Goal: Task Accomplishment & Management: Manage account settings

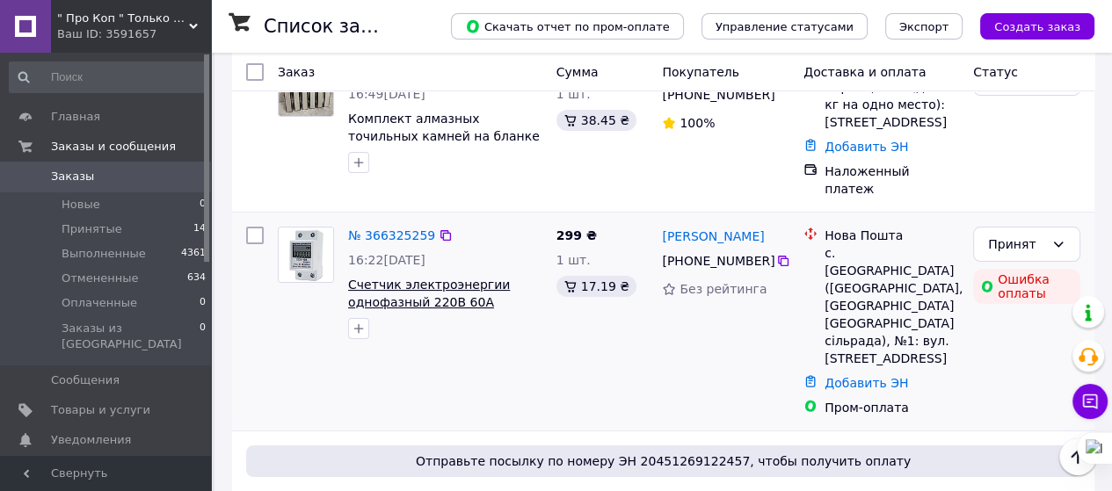
scroll to position [264, 0]
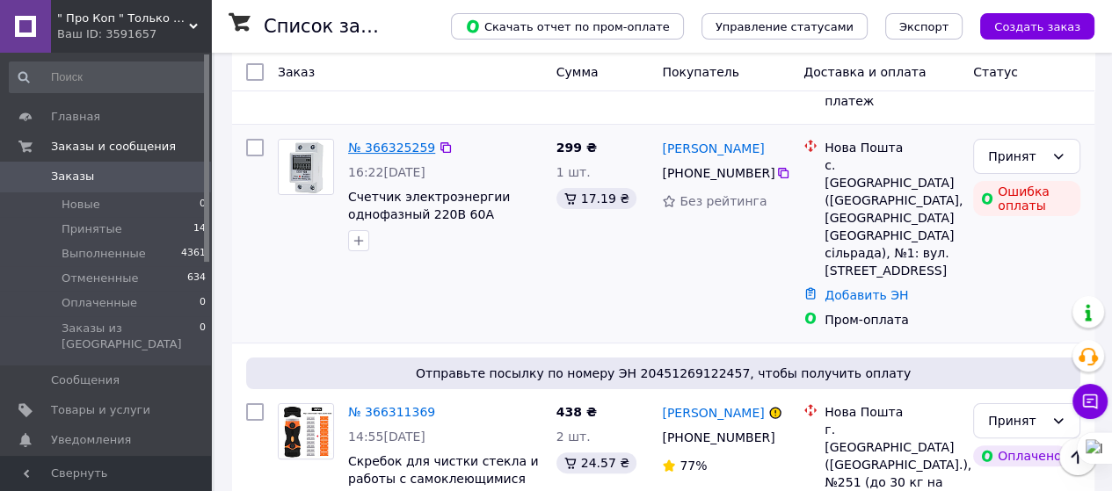
click at [402, 155] on link "№ 366325259" at bounding box center [391, 148] width 87 height 14
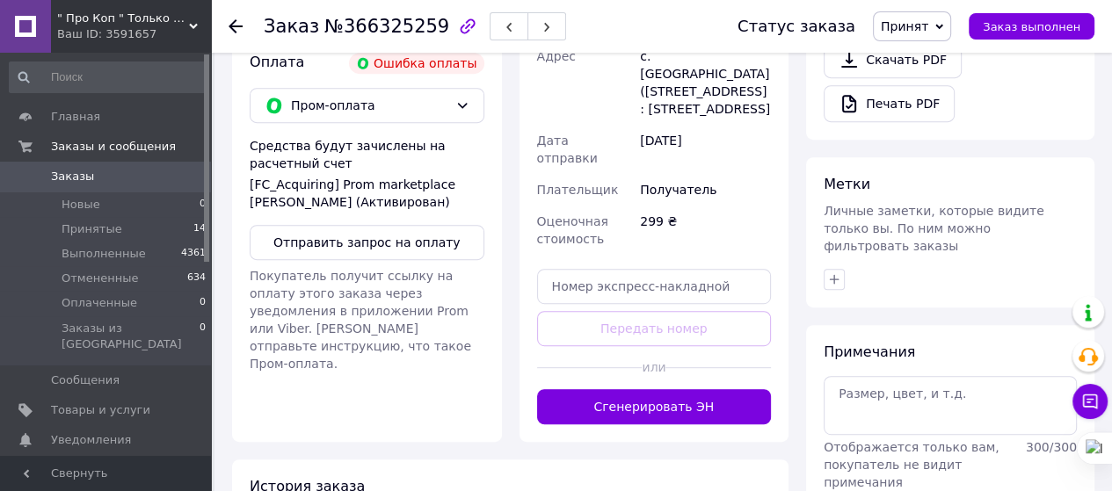
scroll to position [879, 0]
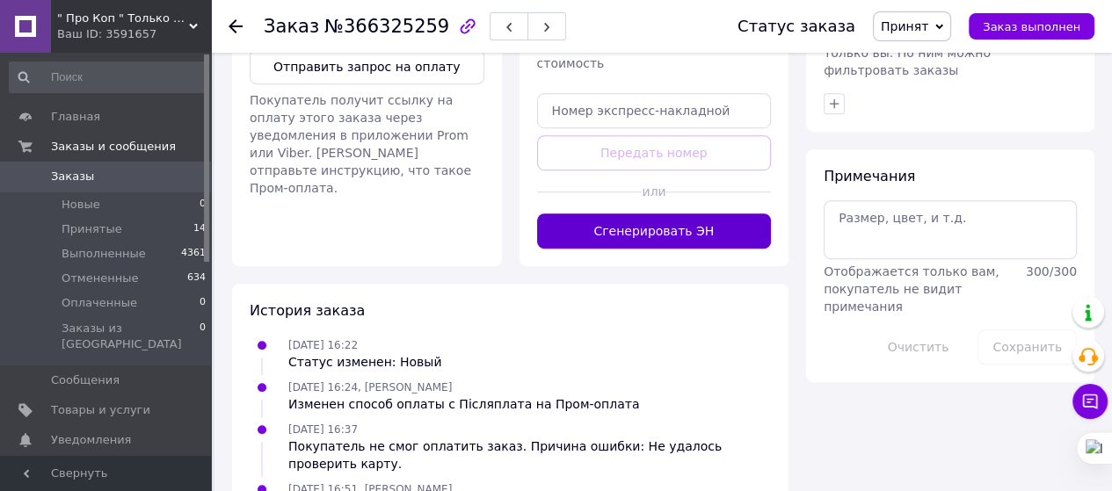
click at [649, 235] on button "Сгенерировать ЭН" at bounding box center [654, 231] width 235 height 35
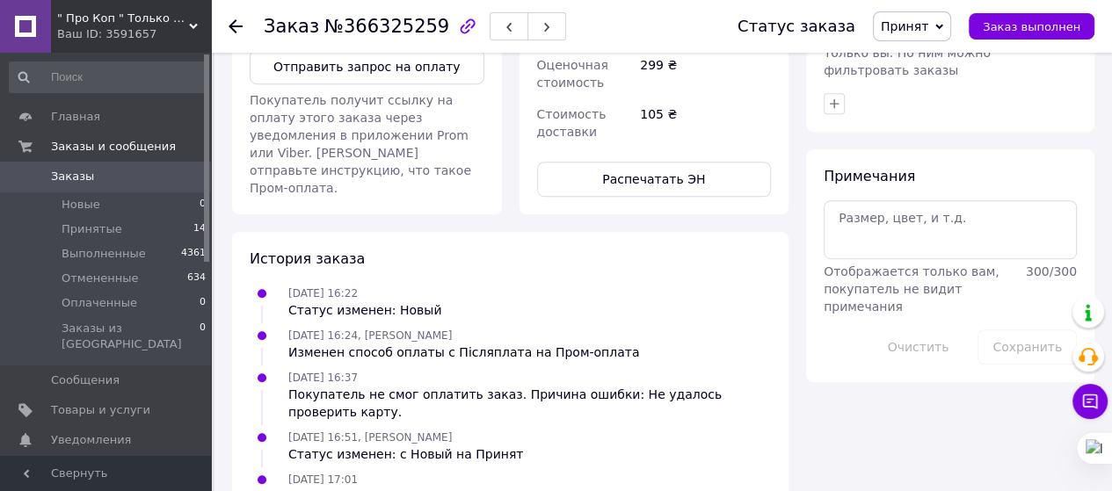
click at [236, 28] on icon at bounding box center [235, 26] width 14 height 14
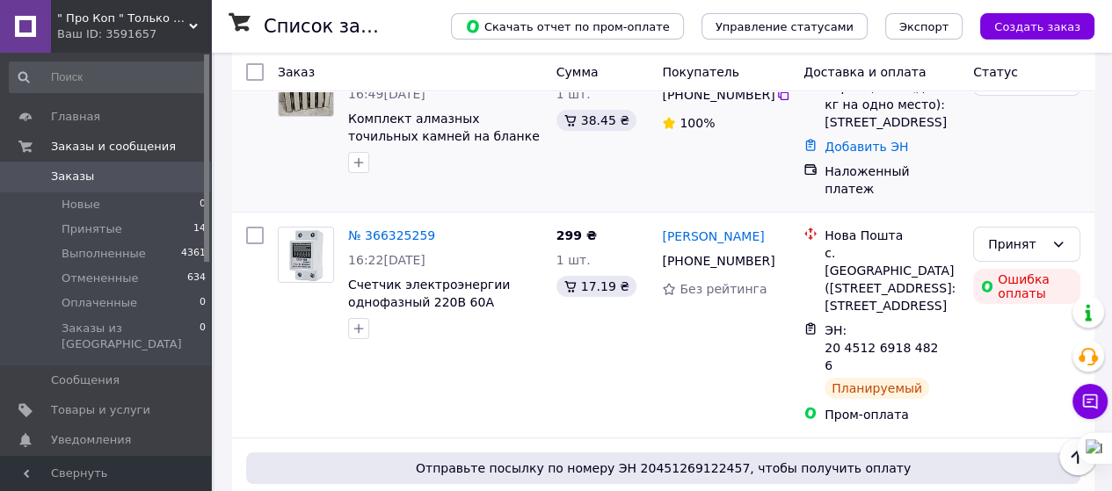
scroll to position [88, 0]
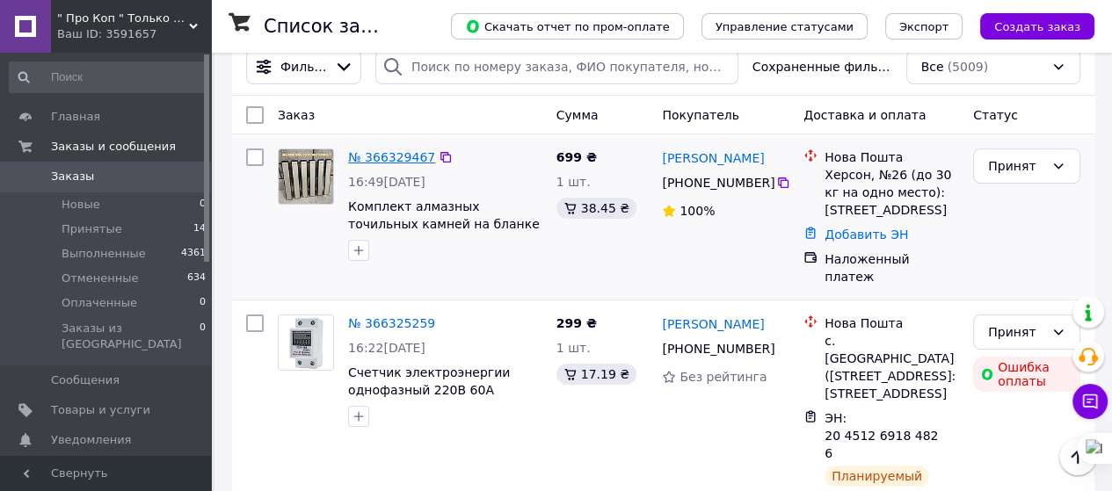
click at [378, 155] on link "№ 366329467" at bounding box center [391, 157] width 87 height 14
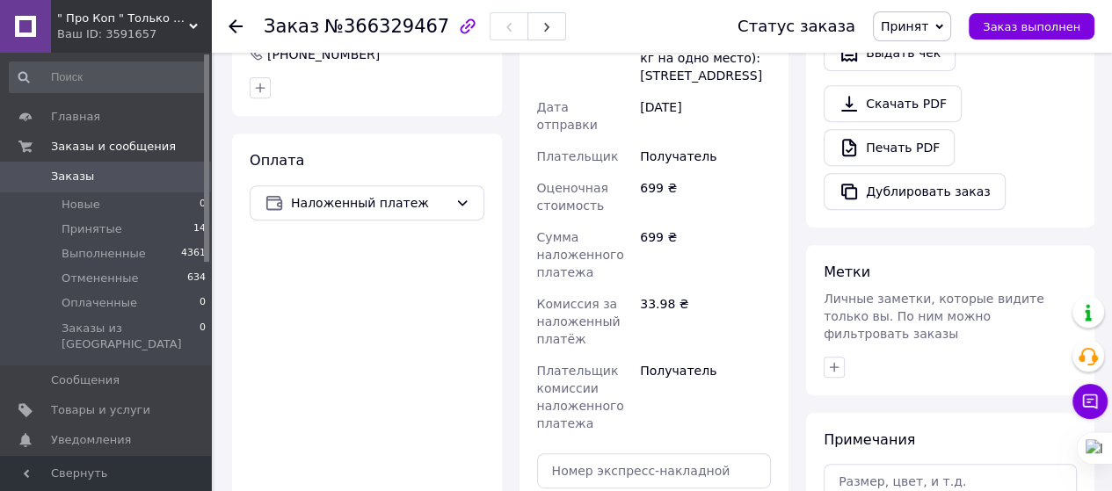
scroll to position [879, 0]
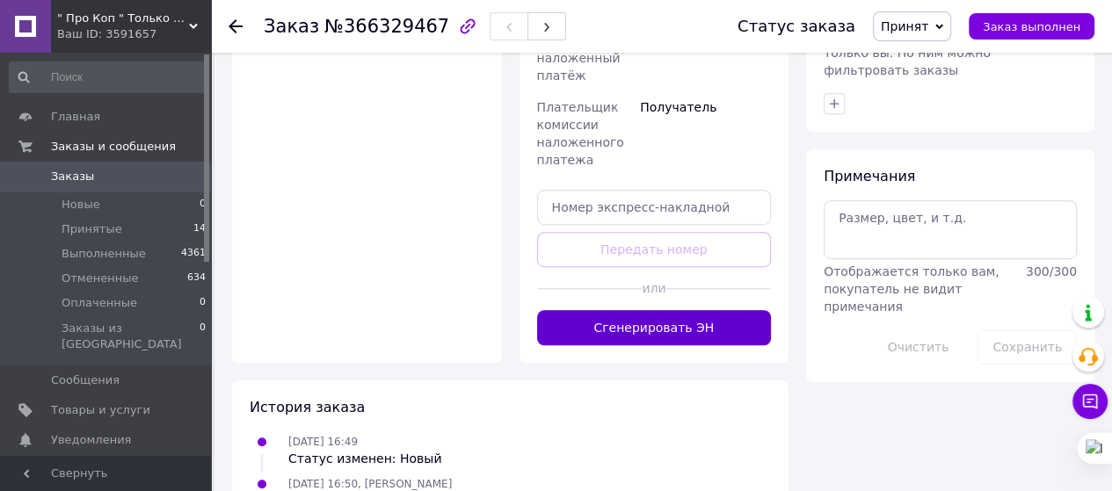
click at [663, 332] on button "Сгенерировать ЭН" at bounding box center [654, 327] width 235 height 35
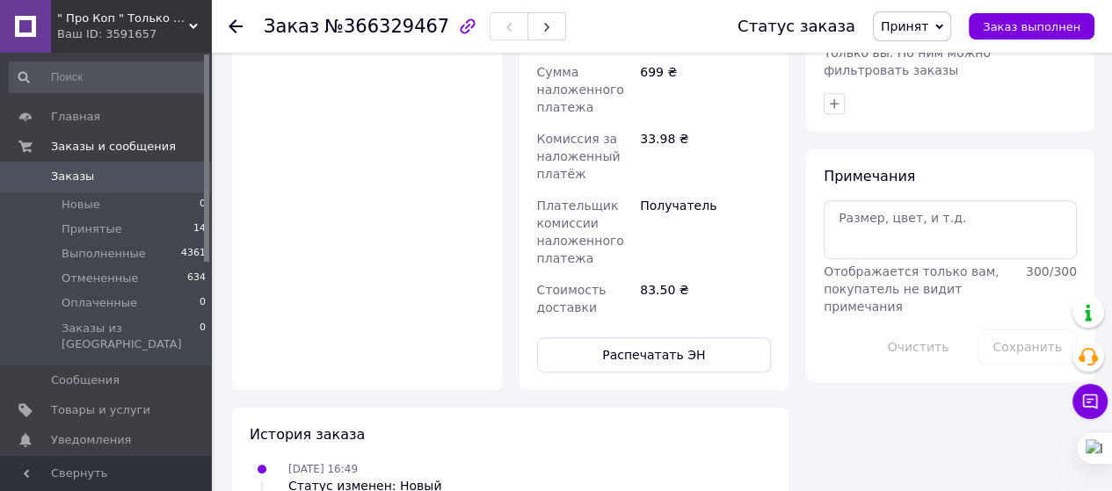
click at [235, 27] on icon at bounding box center [235, 26] width 14 height 14
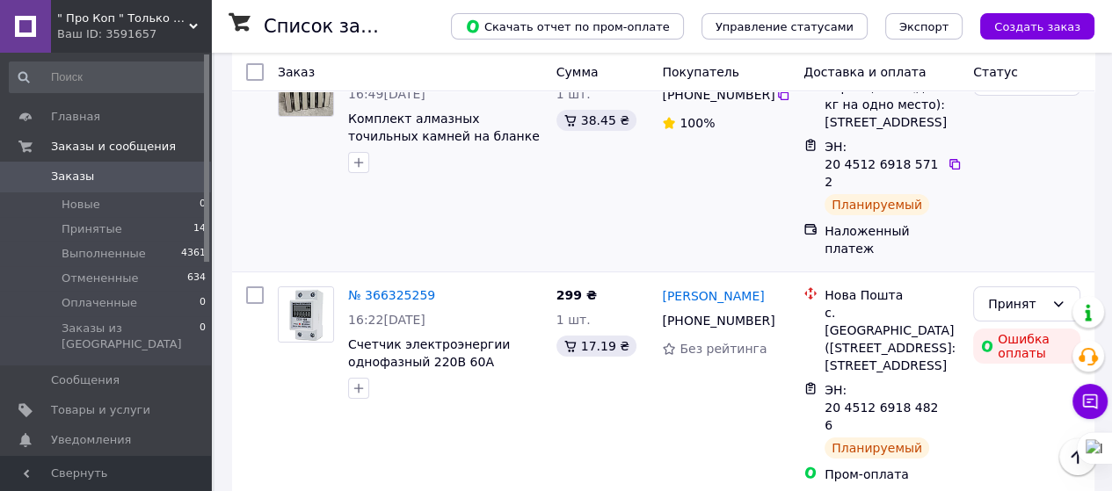
scroll to position [88, 0]
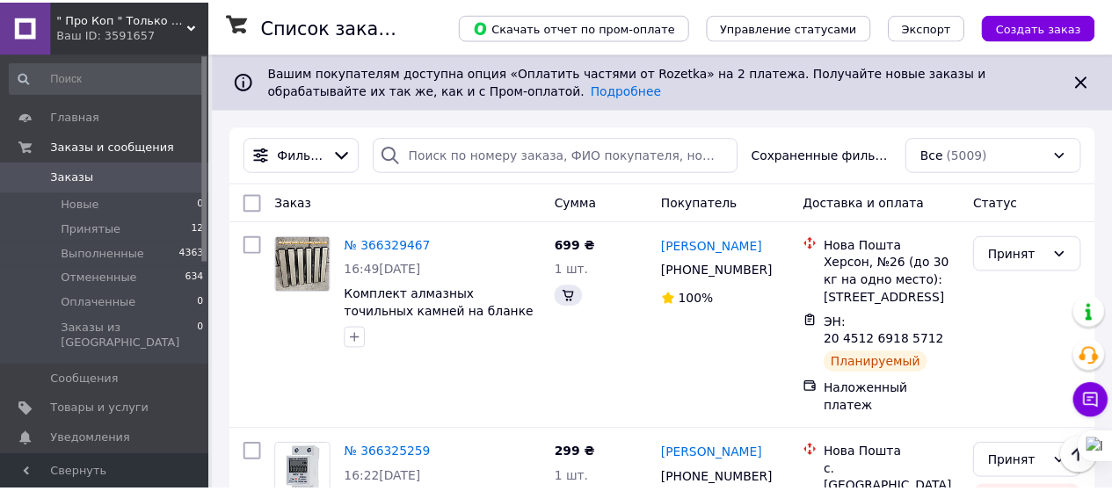
scroll to position [88, 0]
